Goal: Task Accomplishment & Management: Use online tool/utility

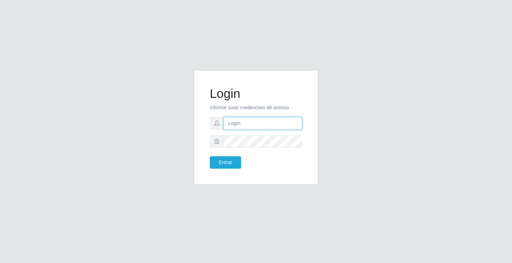
click at [269, 125] on input "text" at bounding box center [263, 123] width 79 height 12
type input "zivaneide@ideal"
click at [210, 156] on button "Entrar" at bounding box center [225, 162] width 31 height 12
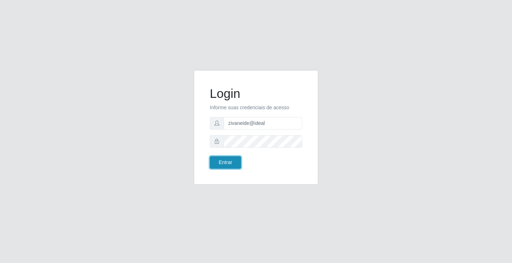
click at [233, 163] on button "Entrar" at bounding box center [225, 162] width 31 height 12
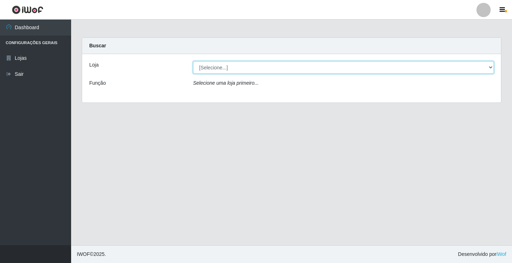
click at [221, 69] on select "[Selecione...] Ideal - Conceição" at bounding box center [343, 67] width 301 height 12
select select "231"
click at [193, 61] on select "[Selecione...] Ideal - Conceição" at bounding box center [343, 67] width 301 height 12
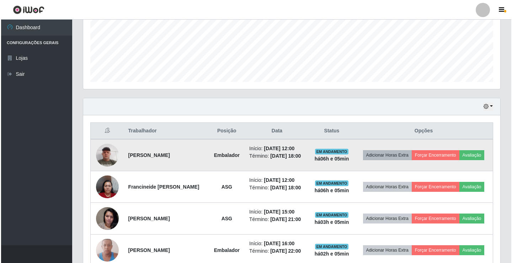
scroll to position [213, 0]
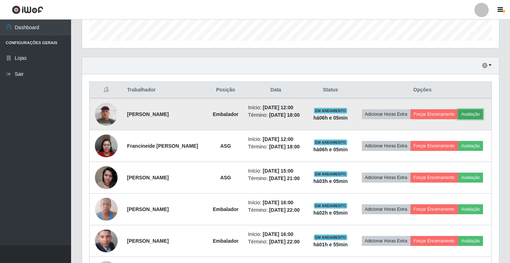
click at [459, 119] on button "Avaliação" at bounding box center [471, 114] width 25 height 10
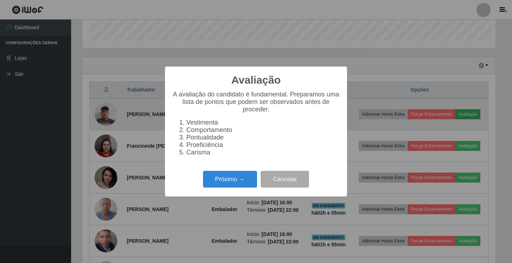
scroll to position [148, 414]
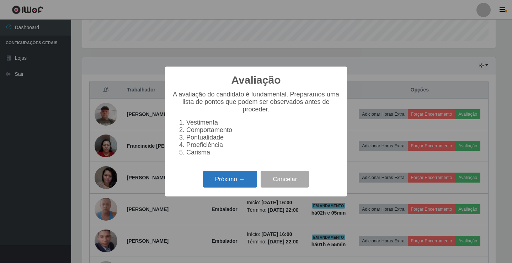
click at [234, 184] on button "Próximo →" at bounding box center [230, 179] width 54 height 17
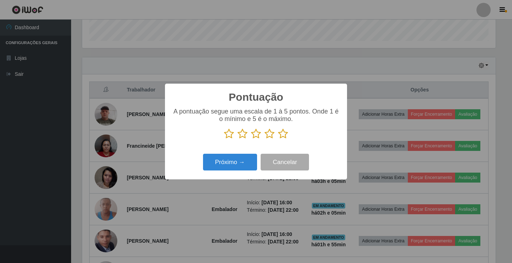
click at [283, 134] on icon at bounding box center [283, 133] width 10 height 11
click at [278, 139] on input "radio" at bounding box center [278, 139] width 0 height 0
click at [233, 160] on button "Próximo →" at bounding box center [230, 162] width 54 height 17
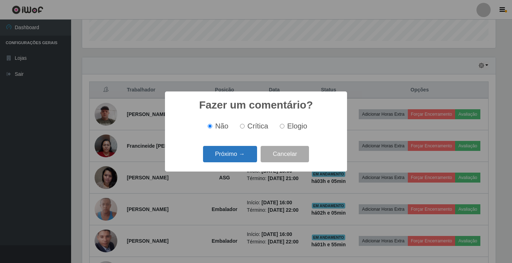
click at [228, 159] on button "Próximo →" at bounding box center [230, 154] width 54 height 17
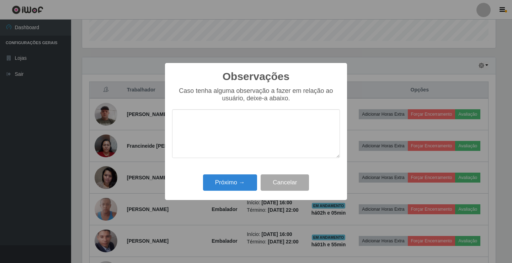
click at [226, 145] on textarea at bounding box center [256, 133] width 168 height 49
type textarea "ativo"
click at [219, 185] on button "Próximo →" at bounding box center [230, 182] width 54 height 17
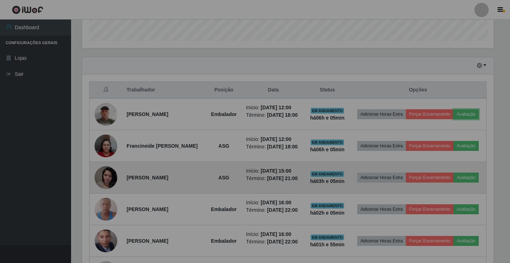
scroll to position [148, 417]
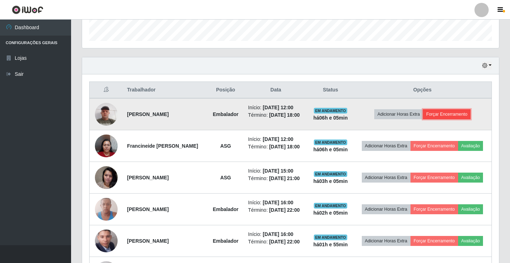
click at [448, 115] on button "Forçar Encerramento" at bounding box center [447, 114] width 48 height 10
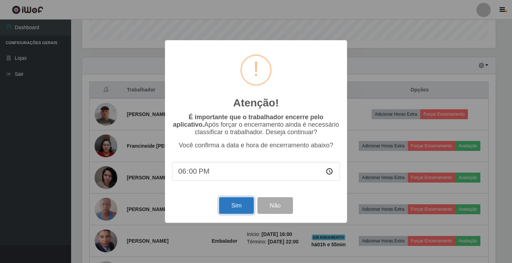
click at [240, 207] on button "Sim" at bounding box center [236, 205] width 35 height 17
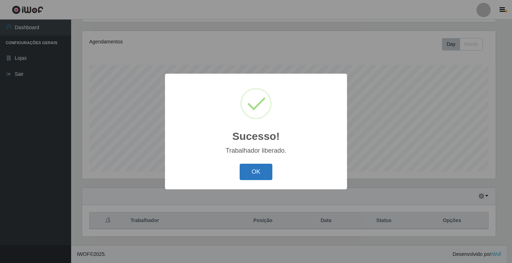
click at [247, 174] on button "OK" at bounding box center [256, 172] width 33 height 17
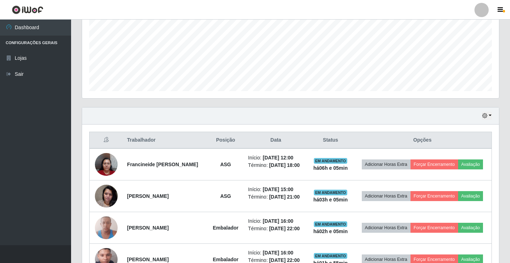
scroll to position [190, 0]
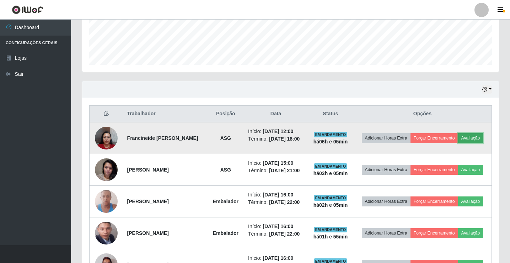
click at [459, 143] on button "Avaliação" at bounding box center [471, 138] width 25 height 10
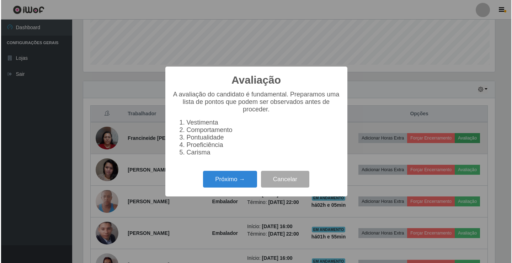
scroll to position [148, 414]
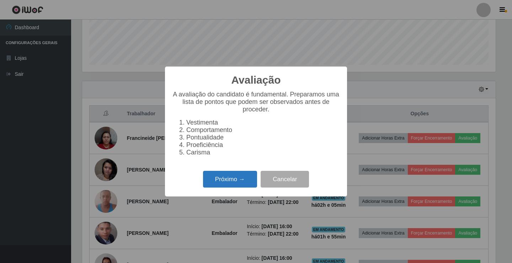
click at [229, 181] on button "Próximo →" at bounding box center [230, 179] width 54 height 17
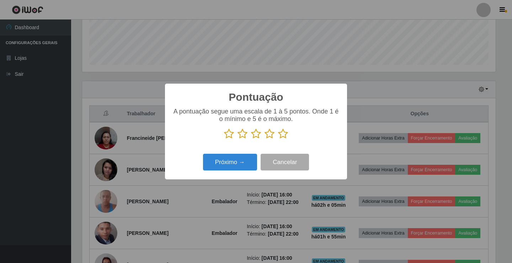
click at [284, 132] on icon at bounding box center [283, 133] width 10 height 11
click at [278, 139] on input "radio" at bounding box center [278, 139] width 0 height 0
click at [221, 157] on button "Próximo →" at bounding box center [230, 162] width 54 height 17
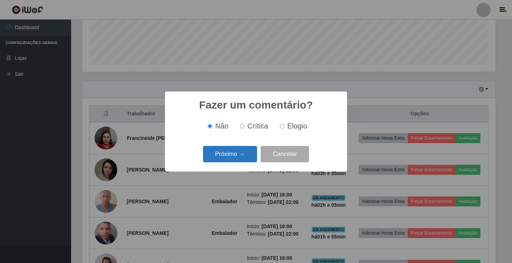
click at [227, 154] on button "Próximo →" at bounding box center [230, 154] width 54 height 17
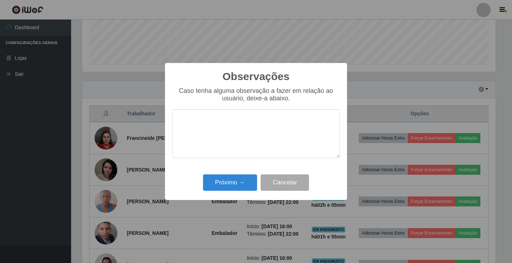
click at [233, 147] on textarea at bounding box center [256, 133] width 168 height 49
type textarea "ativo"
click at [226, 179] on button "Próximo →" at bounding box center [230, 182] width 54 height 17
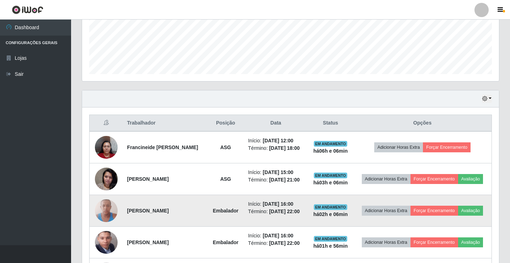
scroll to position [161, 0]
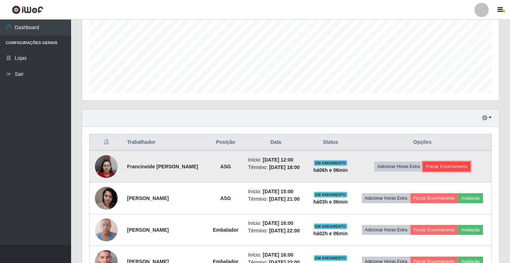
click at [448, 171] on button "Forçar Encerramento" at bounding box center [447, 167] width 48 height 10
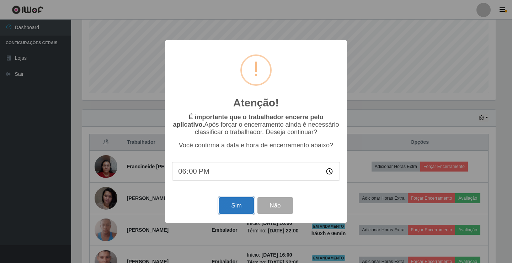
click at [237, 204] on button "Sim" at bounding box center [236, 205] width 35 height 17
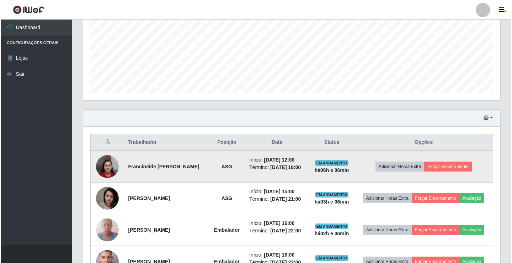
scroll to position [0, 0]
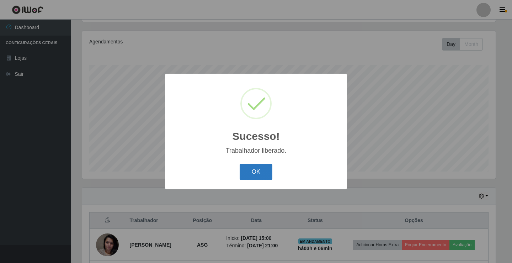
click at [263, 172] on button "OK" at bounding box center [256, 172] width 33 height 17
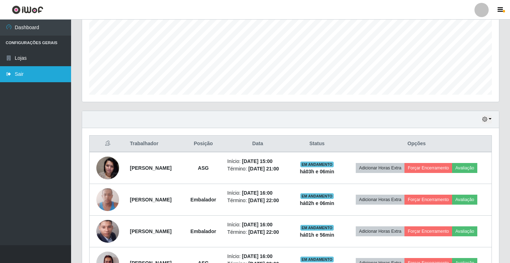
click at [38, 79] on link "Sair" at bounding box center [35, 74] width 71 height 16
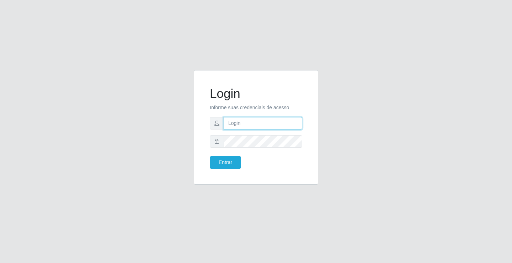
click at [241, 126] on input "text" at bounding box center [263, 123] width 79 height 12
type input "william@ideal"
click at [210, 156] on button "Entrar" at bounding box center [225, 162] width 31 height 12
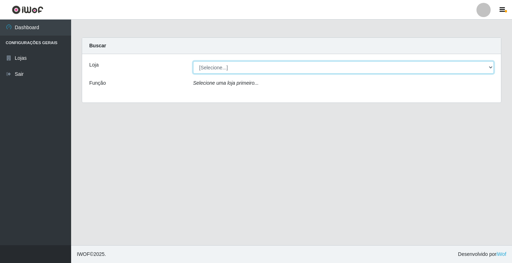
click at [282, 69] on select "[Selecione...] Ideal - Conceição" at bounding box center [343, 67] width 301 height 12
select select "231"
click at [193, 61] on select "[Selecione...] Ideal - Conceição" at bounding box center [343, 67] width 301 height 12
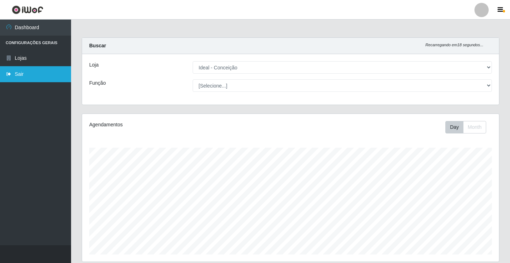
click at [59, 69] on link "Sair" at bounding box center [35, 74] width 71 height 16
